Goal: Check status: Check status

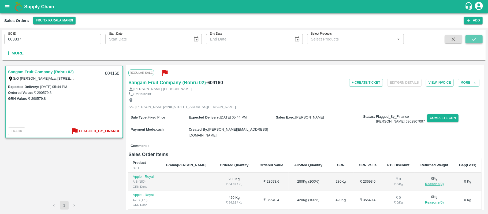
click at [473, 41] on icon "submit" at bounding box center [474, 39] width 6 height 6
click at [480, 39] on button "submit" at bounding box center [474, 39] width 17 height 8
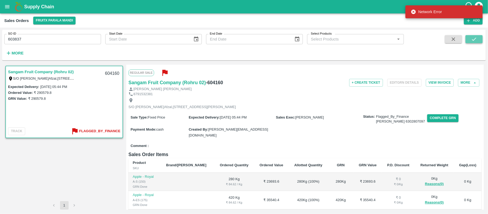
click at [480, 39] on button "submit" at bounding box center [474, 39] width 17 height 8
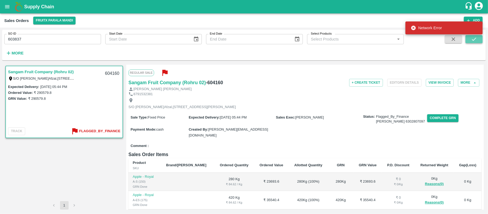
click at [469, 38] on button "submit" at bounding box center [474, 39] width 17 height 8
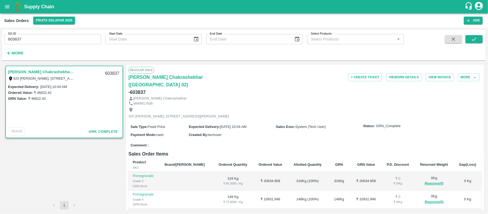
drag, startPoint x: 150, startPoint y: 79, endPoint x: 81, endPoint y: 77, distance: 69.7
click at [83, 74] on div "[PERSON_NAME] Chakrashekhar ([GEOGRAPHIC_DATA] 02)" at bounding box center [55, 71] width 94 height 7
click at [81, 77] on span "S/O [PERSON_NAME], [STREET_ADDRESS][PERSON_NAME]" at bounding box center [55, 78] width 94 height 6
click at [36, 44] on input "603837" at bounding box center [52, 39] width 97 height 10
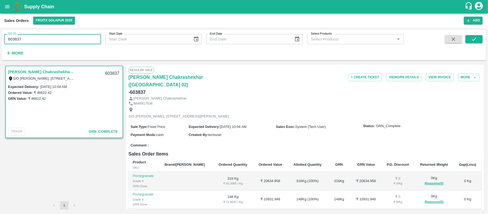
paste input "text"
type input "600461"
click at [475, 41] on icon "submit" at bounding box center [474, 39] width 6 height 6
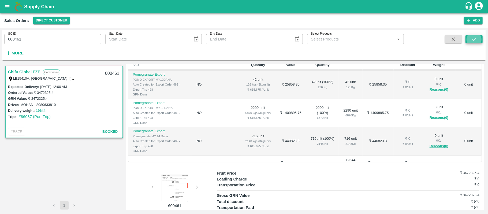
scroll to position [129, 0]
